Goal: Find contact information: Find contact information

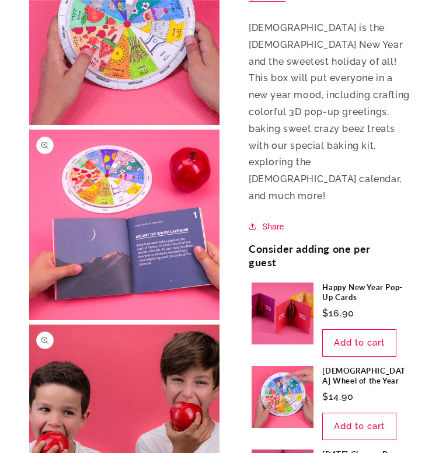
scroll to position [1869, 0]
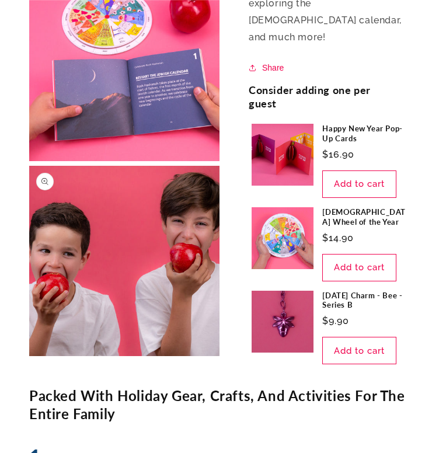
click at [322, 227] on link "[DEMOGRAPHIC_DATA] Wheel of the Year" at bounding box center [364, 217] width 85 height 20
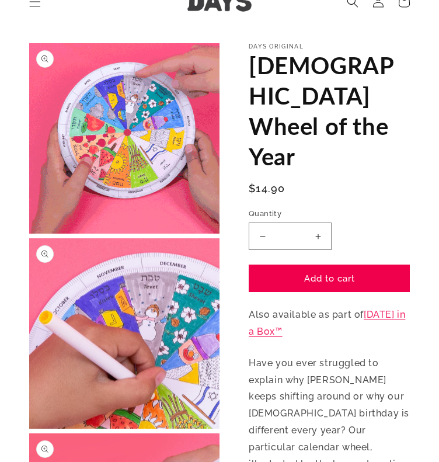
scroll to position [58, 0]
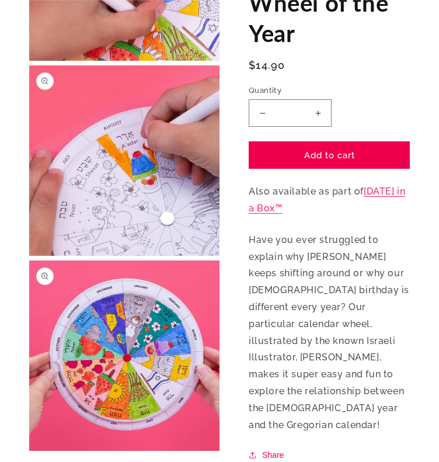
click at [341, 346] on p "Have you ever struggled to explain why [PERSON_NAME] keeps shifting around or w…" at bounding box center [329, 333] width 161 height 202
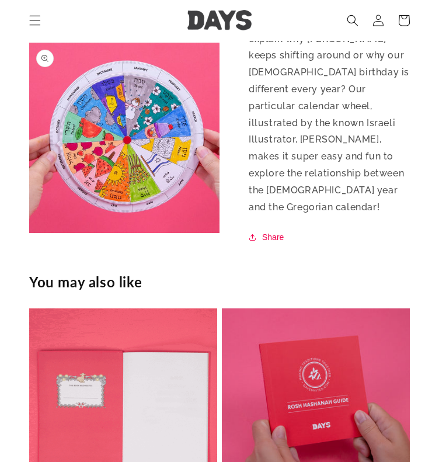
scroll to position [467, 0]
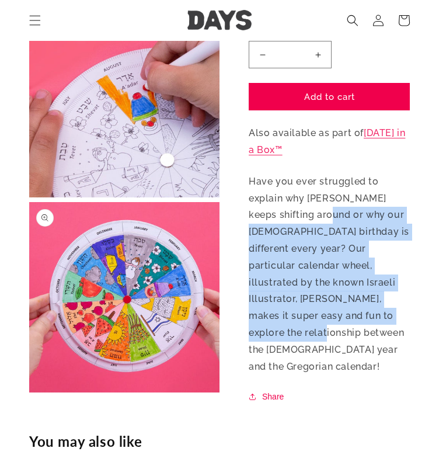
drag, startPoint x: 326, startPoint y: 252, endPoint x: 360, endPoint y: 356, distance: 109.0
click at [360, 352] on p "Have you ever struggled to explain why [PERSON_NAME] keeps shifting around or w…" at bounding box center [329, 274] width 161 height 202
click at [360, 358] on p "Have you ever struggled to explain why [PERSON_NAME] keeps shifting around or w…" at bounding box center [329, 274] width 161 height 202
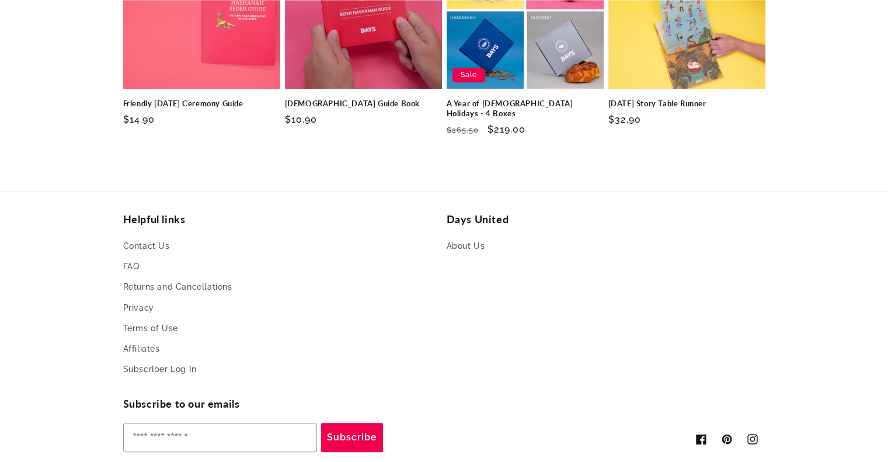
scroll to position [1171, 0]
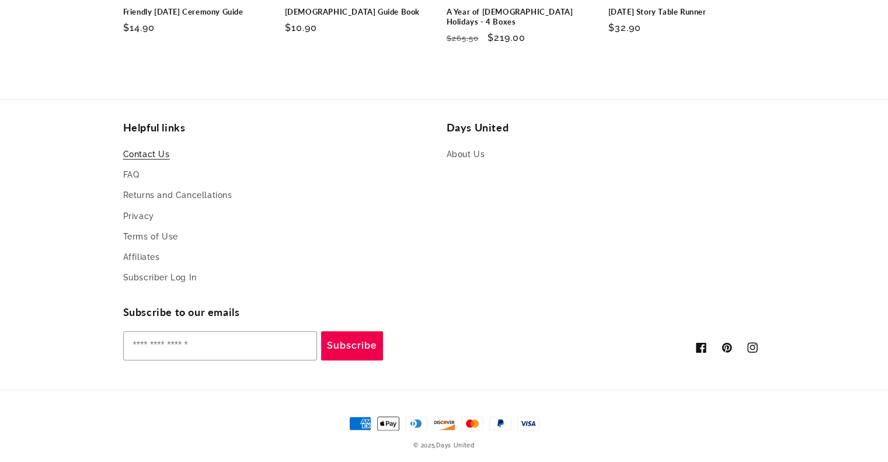
click at [167, 147] on link "Contact Us" at bounding box center [146, 156] width 47 height 18
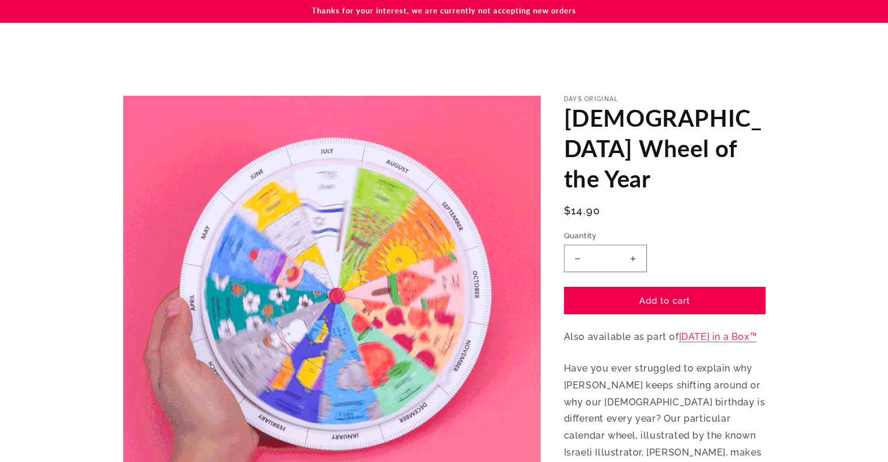
scroll to position [931, 0]
